Goal: Task Accomplishment & Management: Use online tool/utility

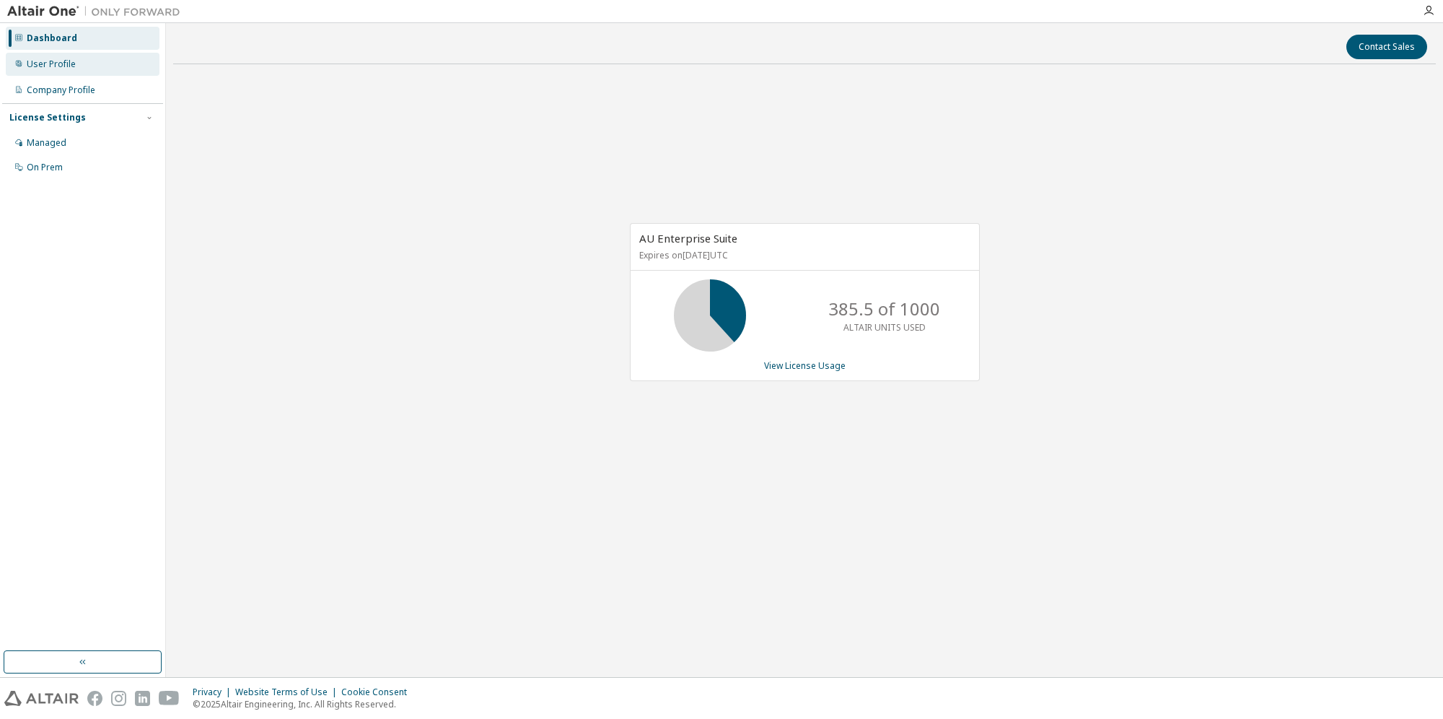
click at [46, 61] on div "User Profile" at bounding box center [51, 64] width 49 height 12
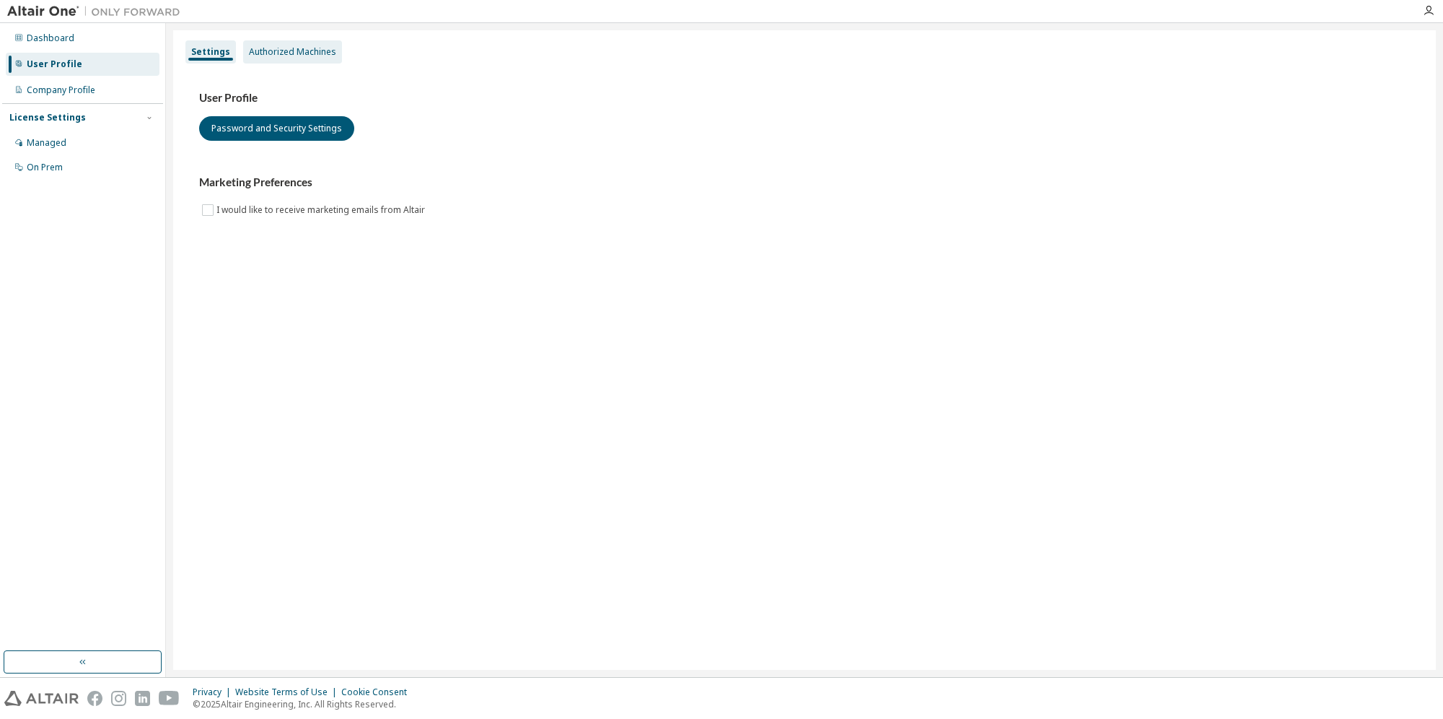
click at [277, 53] on div "Authorized Machines" at bounding box center [292, 52] width 87 height 12
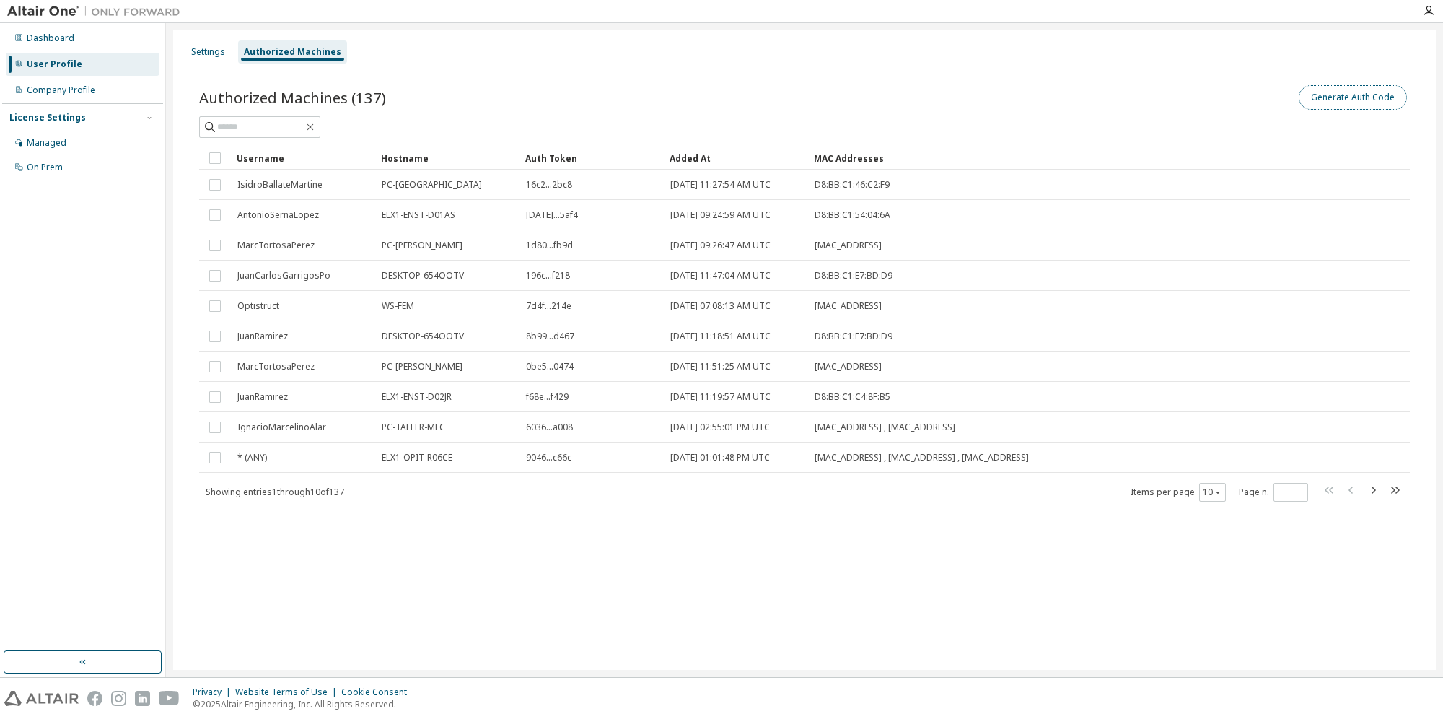
click at [1354, 95] on button "Generate Auth Code" at bounding box center [1353, 97] width 108 height 25
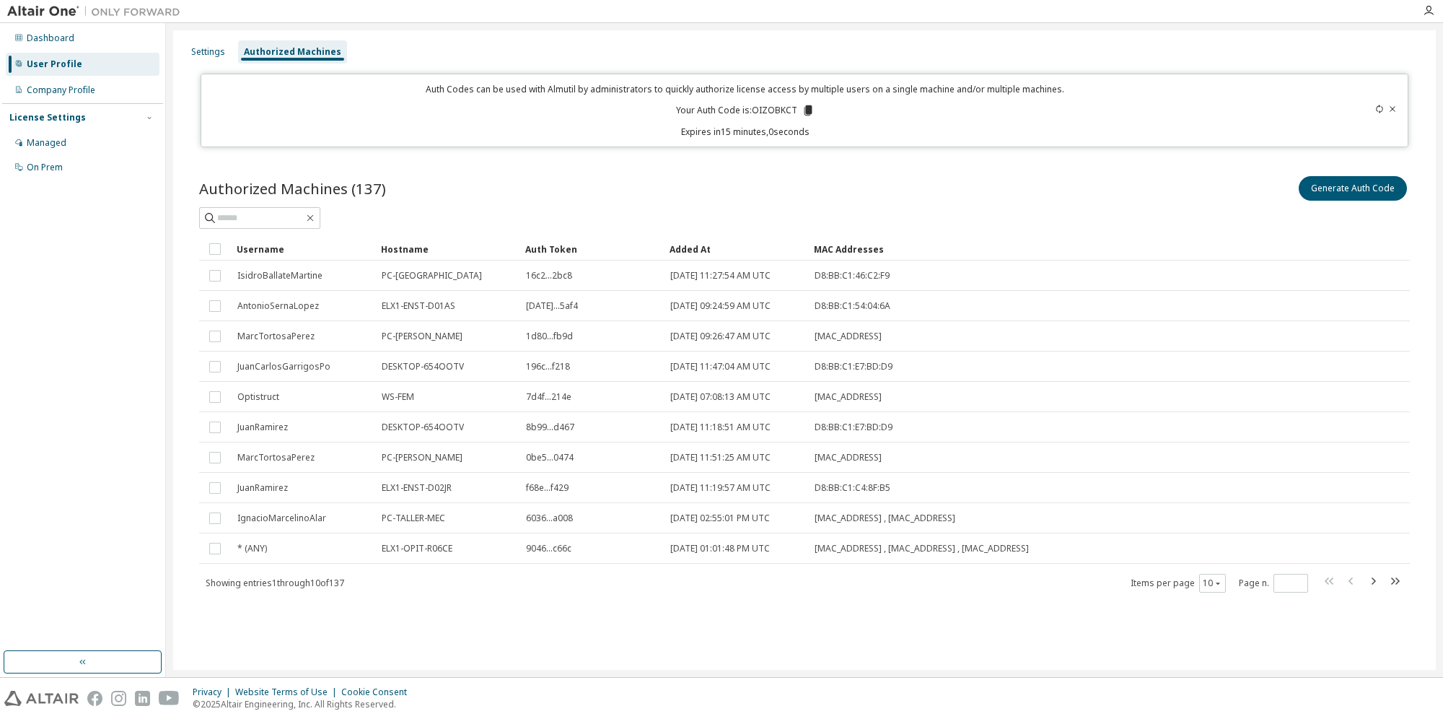
click at [776, 104] on p "Your Auth Code is: OIZOBKCT" at bounding box center [745, 110] width 139 height 13
click at [822, 113] on div "Auth Codes can be used with Almutil by administrators to quickly authorize lice…" at bounding box center [745, 110] width 1070 height 55
click at [795, 110] on p "Your Auth Code is: OIZOBKCT" at bounding box center [745, 110] width 139 height 13
click at [804, 110] on icon at bounding box center [808, 110] width 8 height 10
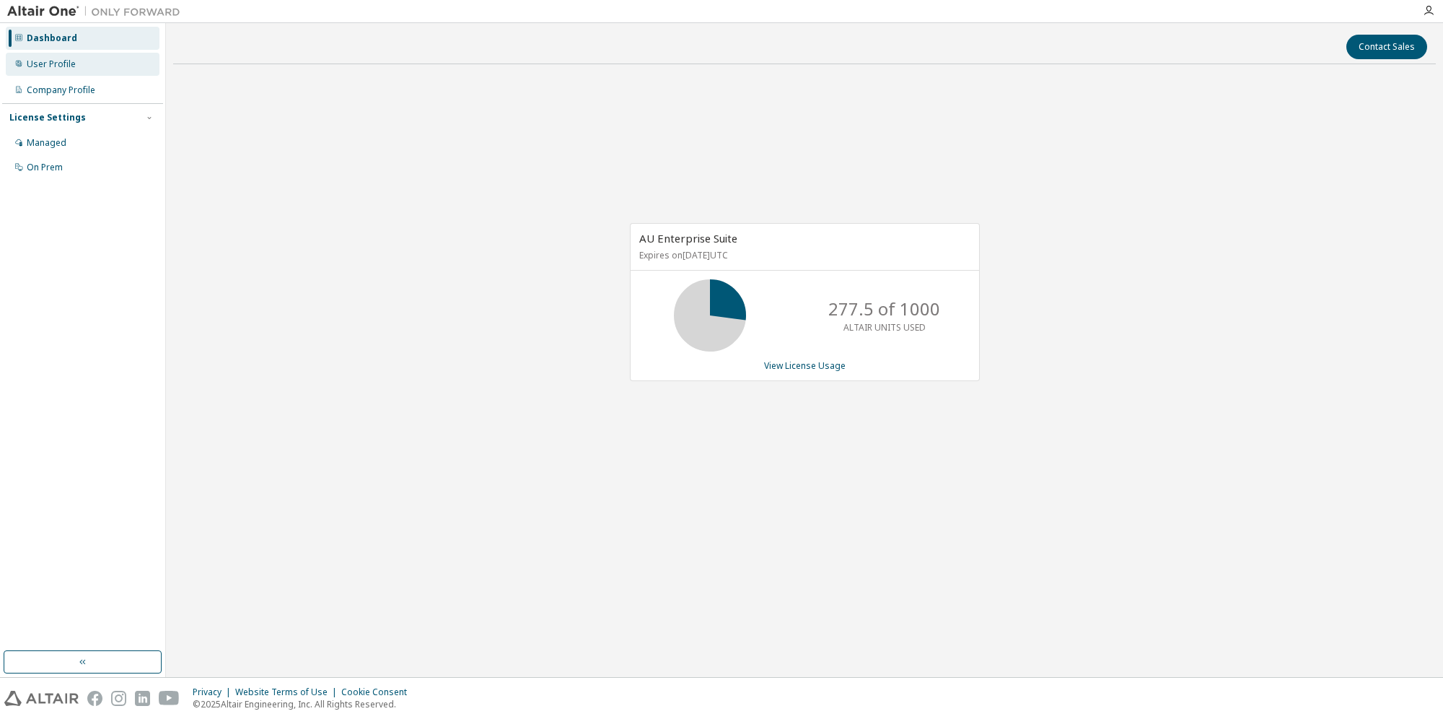
click at [69, 60] on div "User Profile" at bounding box center [51, 64] width 49 height 12
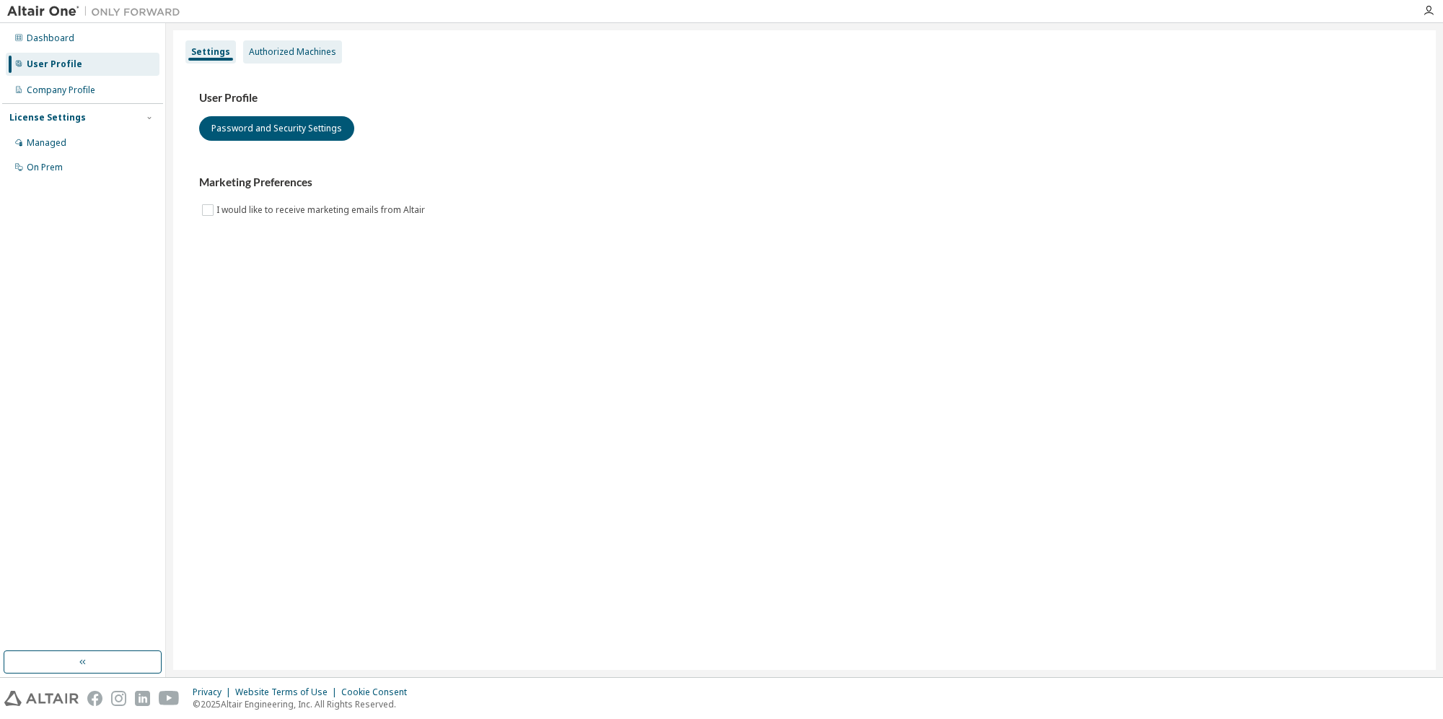
click at [271, 56] on div "Authorized Machines" at bounding box center [292, 52] width 87 height 12
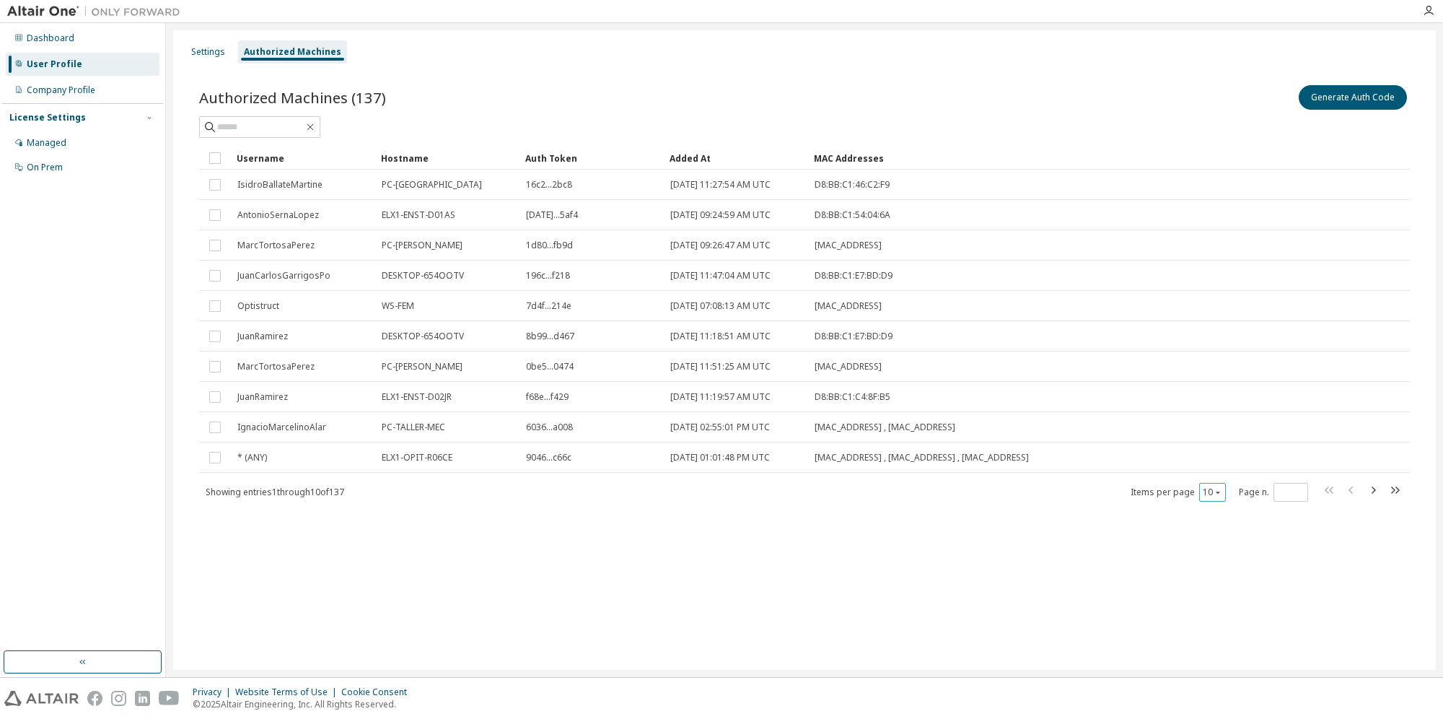
click at [1215, 491] on icon "button" at bounding box center [1218, 492] width 9 height 9
click at [1227, 578] on div "100" at bounding box center [1256, 579] width 115 height 17
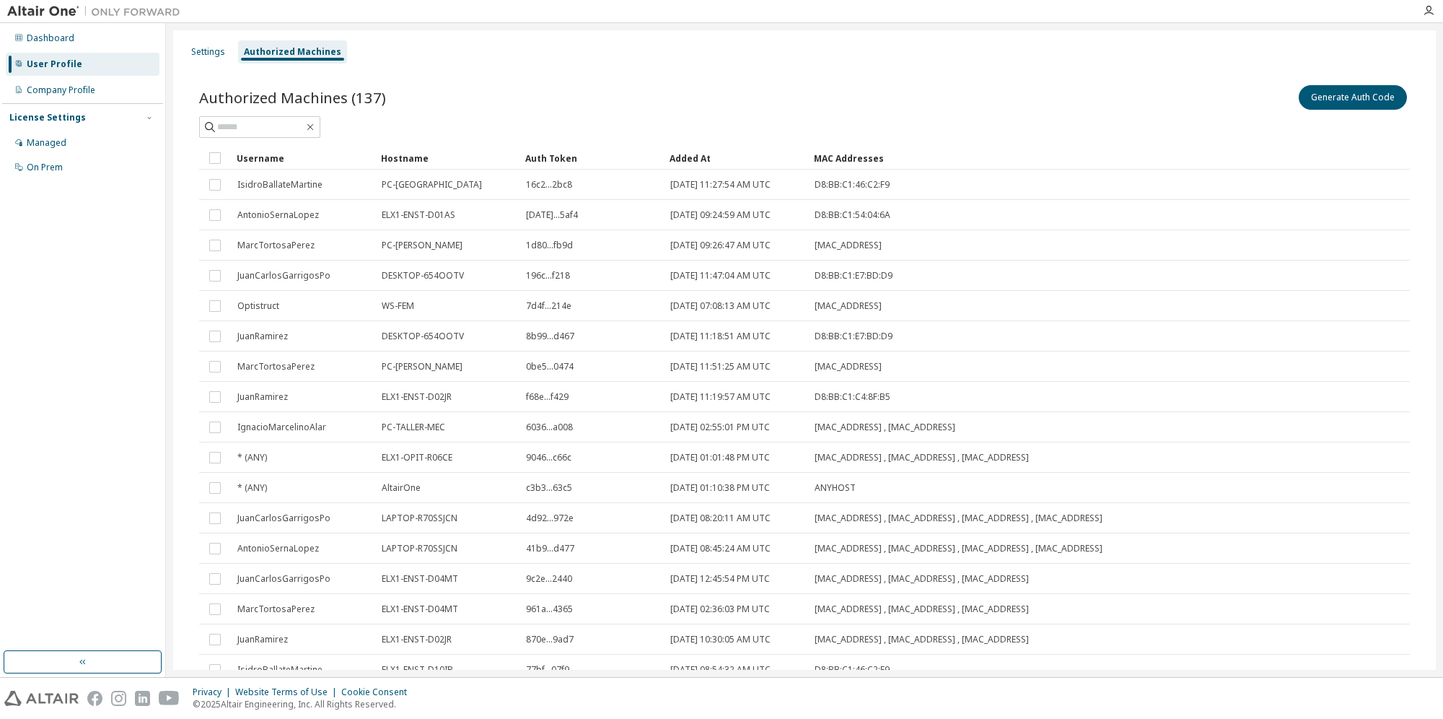
click at [707, 92] on div "Authorized Machines (137) Generate Auth Code" at bounding box center [804, 97] width 1211 height 30
drag, startPoint x: 1322, startPoint y: 0, endPoint x: 1019, endPoint y: 58, distance: 308.5
click at [1019, 58] on div "Settings Authorized Machines" at bounding box center [804, 52] width 1245 height 26
click at [280, 52] on div "Authorized Machines" at bounding box center [292, 52] width 97 height 12
click at [1339, 100] on button "Generate Auth Code" at bounding box center [1353, 97] width 108 height 25
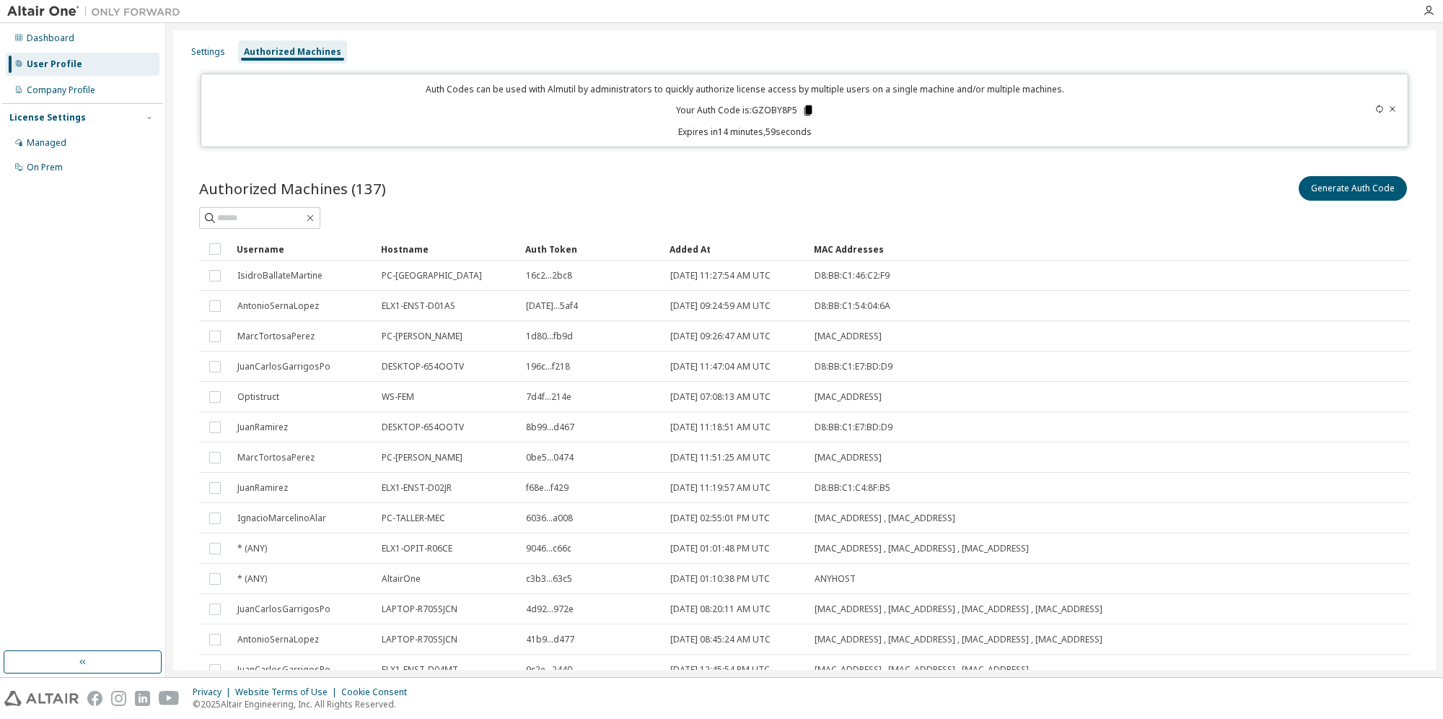
click at [805, 110] on icon at bounding box center [808, 110] width 8 height 10
drag, startPoint x: 639, startPoint y: 87, endPoint x: 1065, endPoint y: 94, distance: 426.5
click at [1064, 93] on p "Auth Codes can be used with Almutil by administrators to quickly authorize lice…" at bounding box center [745, 89] width 1070 height 12
drag, startPoint x: 1065, startPoint y: 94, endPoint x: 1088, endPoint y: 98, distance: 23.5
click at [1088, 98] on div "Auth Codes can be used with Almutil by administrators to quickly authorize lice…" at bounding box center [745, 110] width 1070 height 55
